Goal: Information Seeking & Learning: Learn about a topic

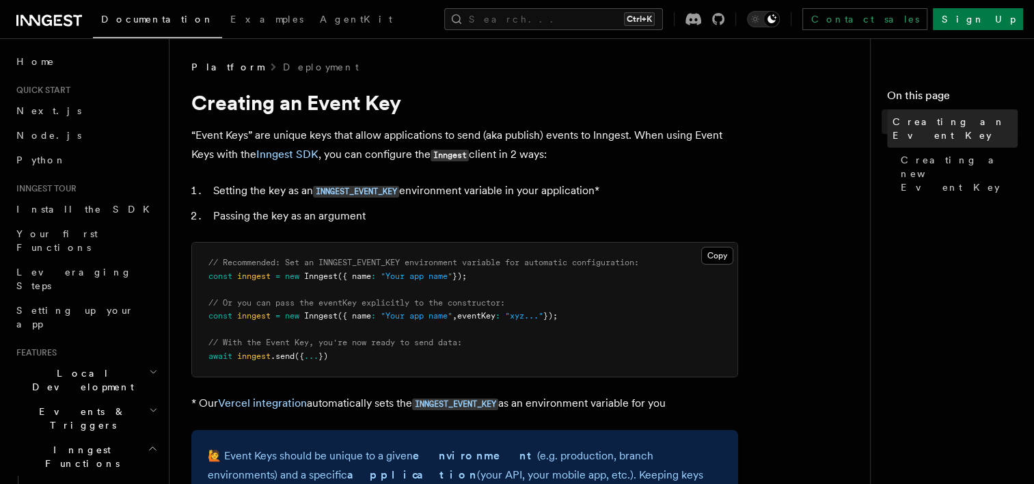
click at [948, 126] on span "Creating an Event Key" at bounding box center [955, 128] width 125 height 27
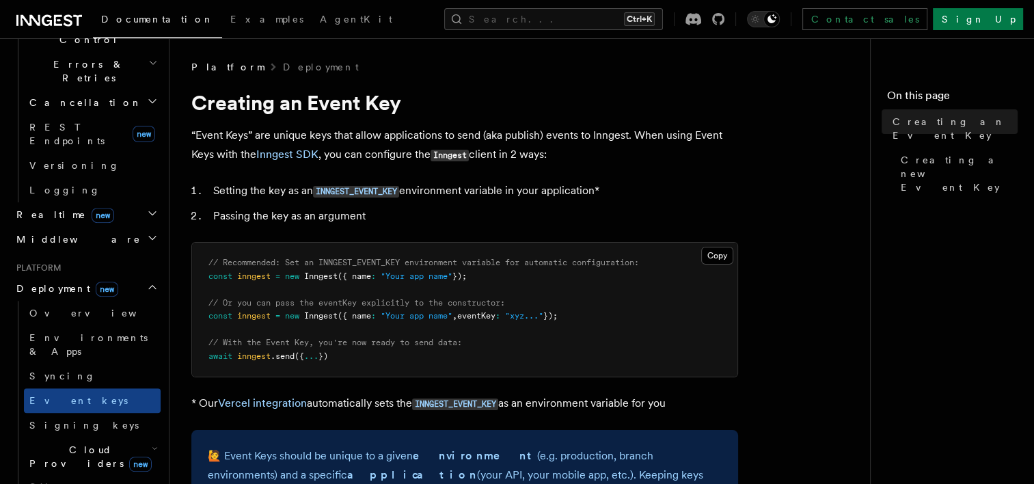
scroll to position [543, 0]
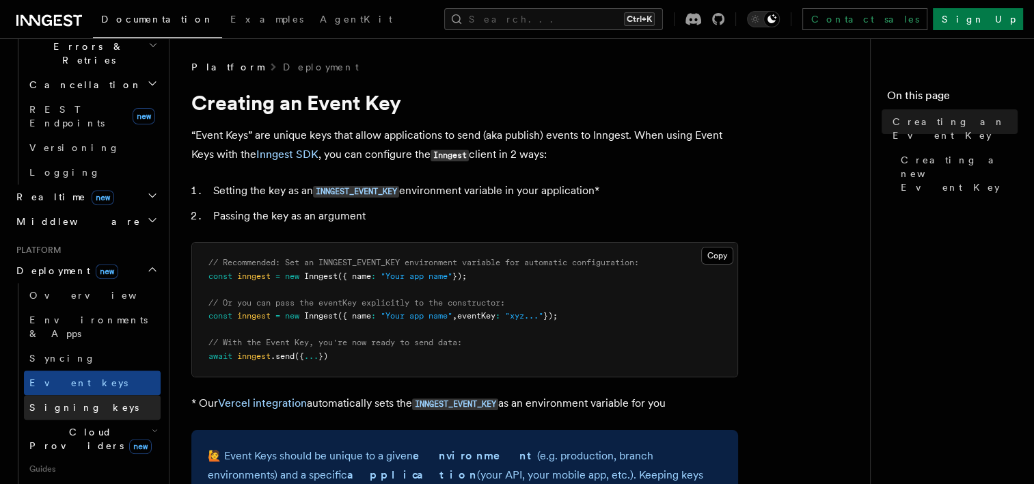
click at [60, 402] on span "Signing keys" at bounding box center [83, 407] width 109 height 11
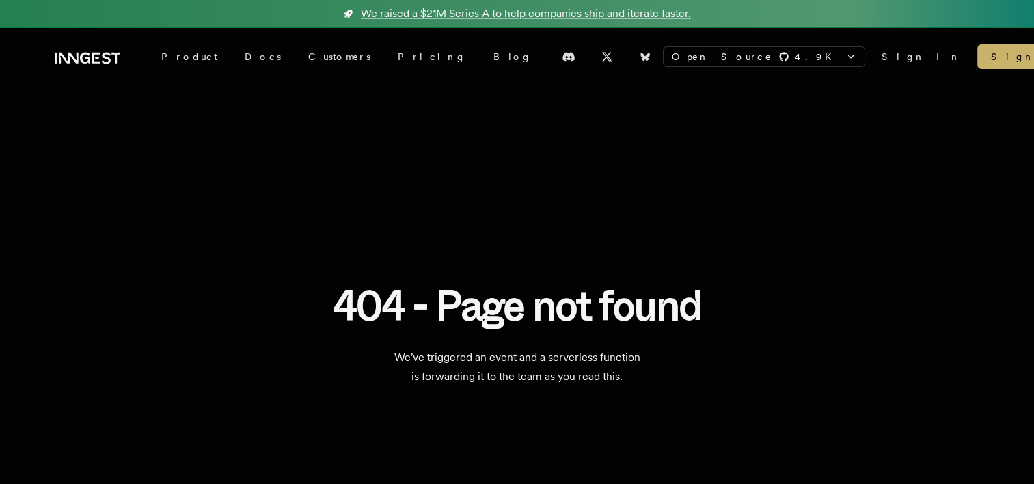
click at [882, 58] on link "Sign In" at bounding box center [921, 57] width 79 height 14
